Goal: Information Seeking & Learning: Learn about a topic

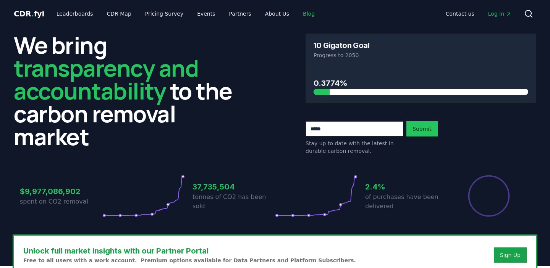
click at [297, 15] on link "Blog" at bounding box center [309, 14] width 24 height 14
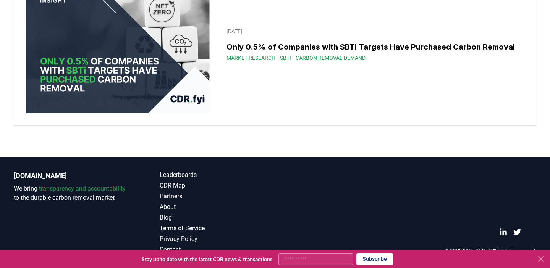
scroll to position [11761, 0]
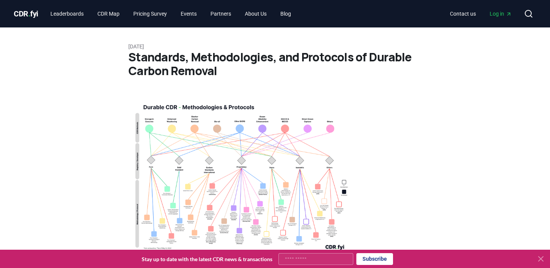
click at [379, 71] on h1 "Standards, Methodologies, and Protocols of Durable Carbon Removal" at bounding box center [274, 63] width 293 height 27
